Goal: Navigation & Orientation: Find specific page/section

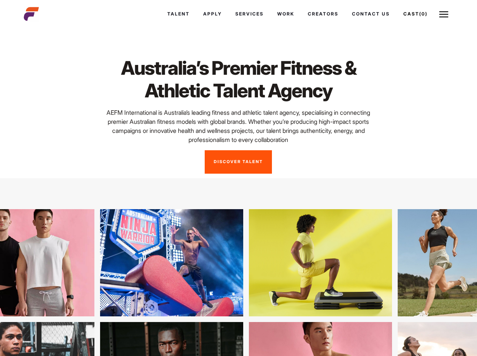
click at [414, 14] on link "Cast (0)" at bounding box center [415, 14] width 38 height 20
